Goal: Check status: Check status

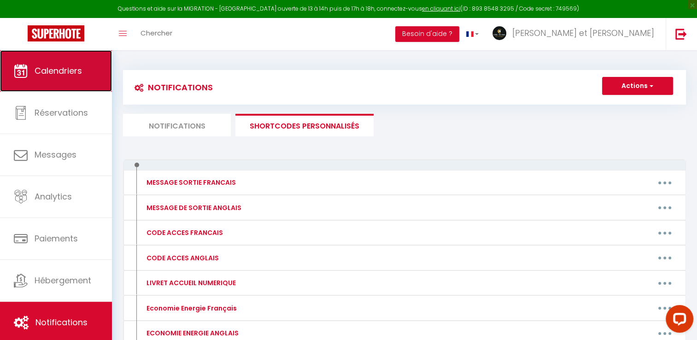
click at [60, 78] on link "Calendriers" at bounding box center [56, 70] width 112 height 41
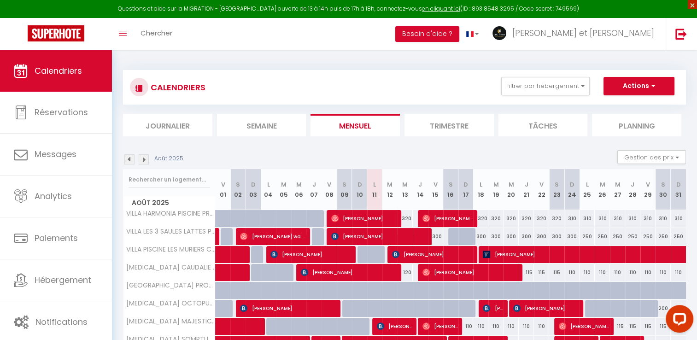
click at [695, 3] on span "×" at bounding box center [692, 4] width 9 height 9
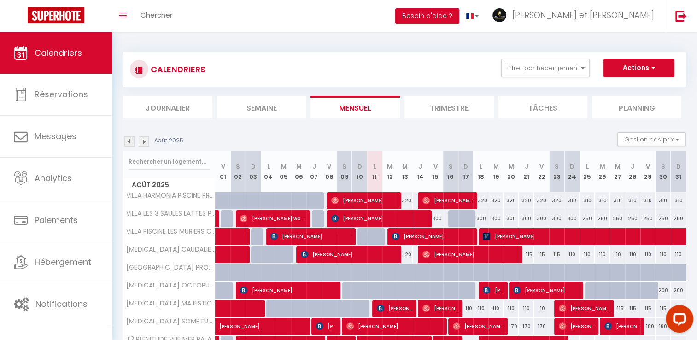
scroll to position [57, 0]
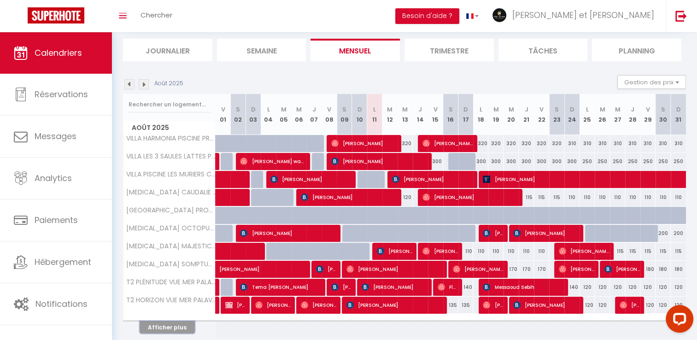
drag, startPoint x: 181, startPoint y: 321, endPoint x: 283, endPoint y: 286, distance: 107.9
click at [181, 321] on button "Afficher plus" at bounding box center [167, 327] width 55 height 12
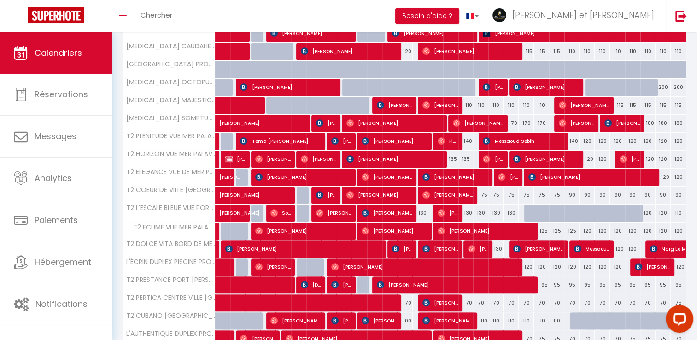
scroll to position [259, 0]
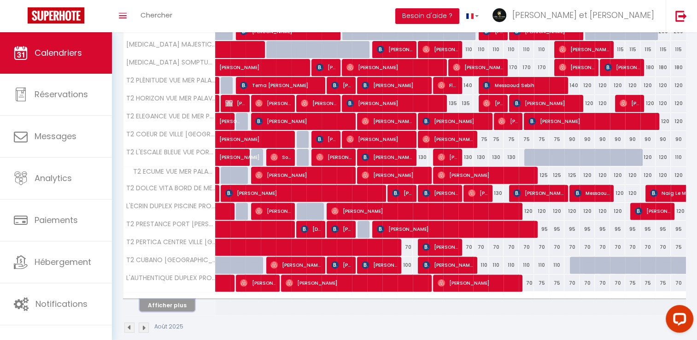
click at [172, 300] on button "Afficher plus" at bounding box center [167, 305] width 55 height 12
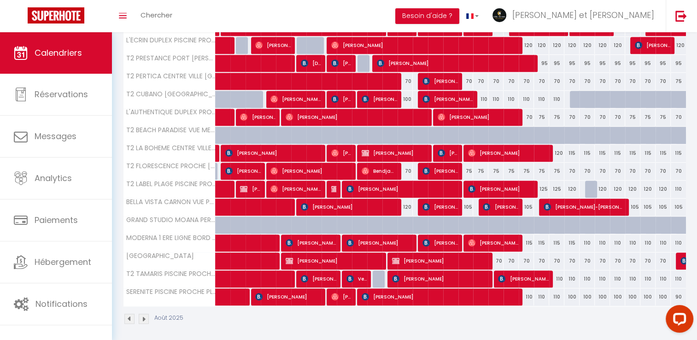
scroll to position [426, 0]
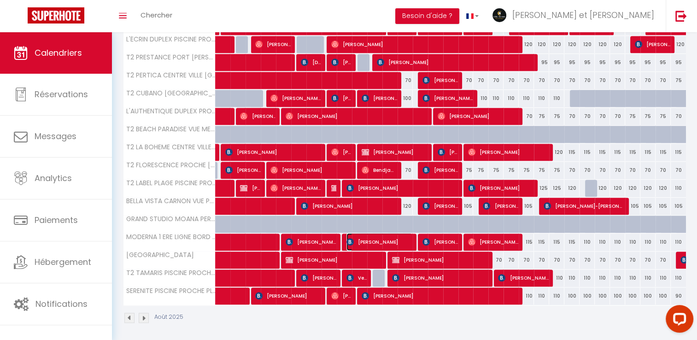
click at [385, 238] on span "[PERSON_NAME]" at bounding box center [379, 242] width 66 height 18
select select "OK"
select select "KO"
select select "0"
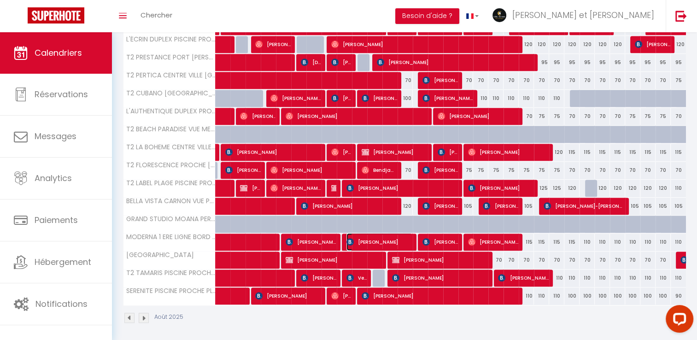
select select "1"
select select
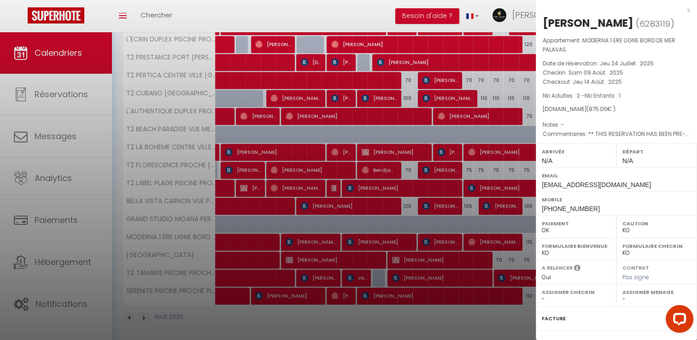
click at [427, 13] on div at bounding box center [348, 170] width 697 height 340
